Goal: Task Accomplishment & Management: Use online tool/utility

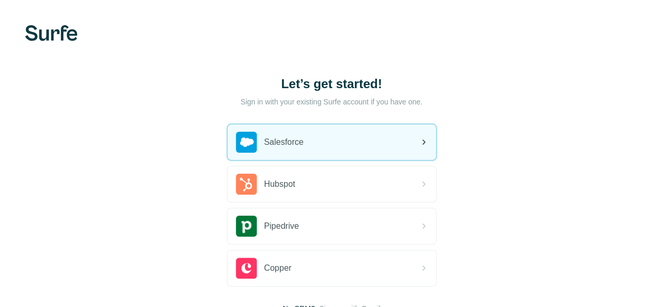
scroll to position [81, 0]
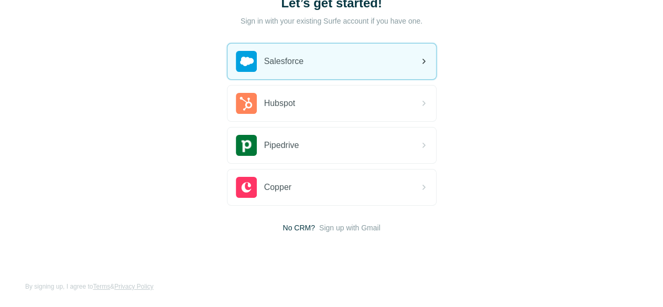
click at [228, 61] on div "Salesforce" at bounding box center [332, 62] width 209 height 36
